Goal: Navigation & Orientation: Find specific page/section

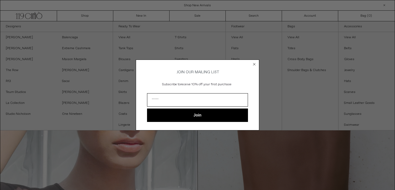
click at [255, 63] on circle "Close dialog" at bounding box center [254, 64] width 5 height 5
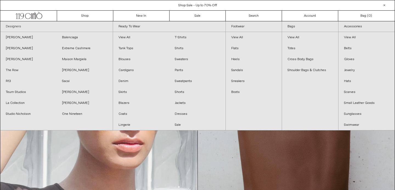
click at [12, 26] on link "Designers" at bounding box center [56, 26] width 112 height 11
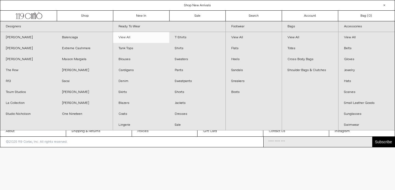
click at [127, 34] on link "View All" at bounding box center [141, 37] width 56 height 11
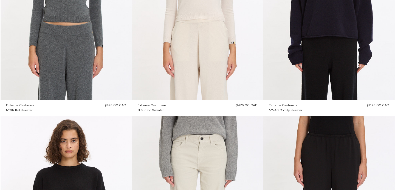
scroll to position [799, 0]
